Goal: Task Accomplishment & Management: Manage account settings

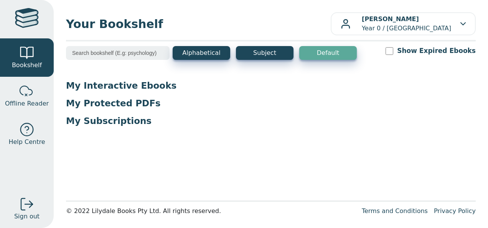
click at [23, 11] on div at bounding box center [27, 19] width 24 height 22
click at [130, 52] on input "search" at bounding box center [118, 53] width 104 height 14
type input "o"
